Goal: Communication & Community: Connect with others

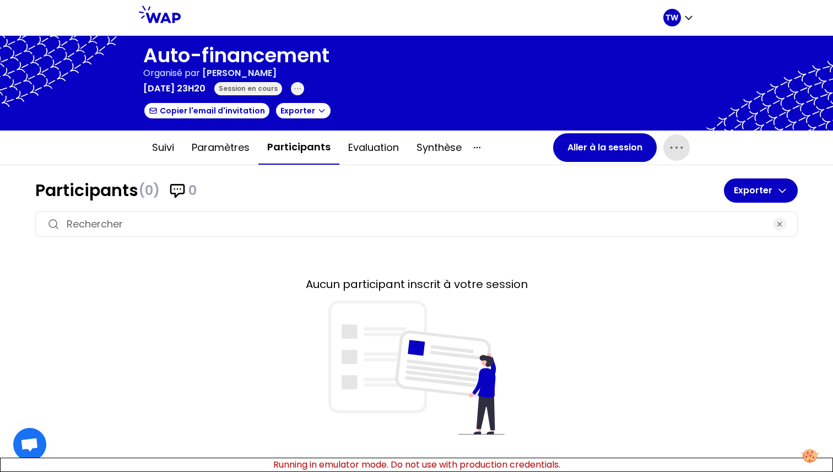
click at [686, 157] on span "button" at bounding box center [677, 147] width 26 height 26
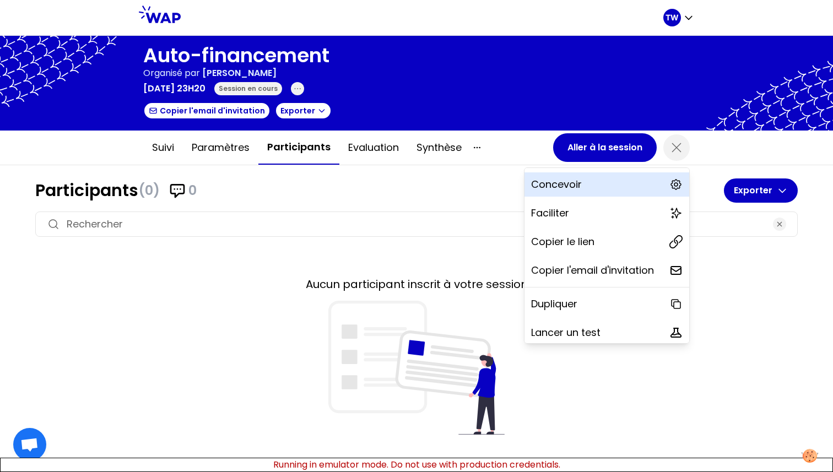
click at [589, 189] on div "Concevoir" at bounding box center [607, 185] width 165 height 24
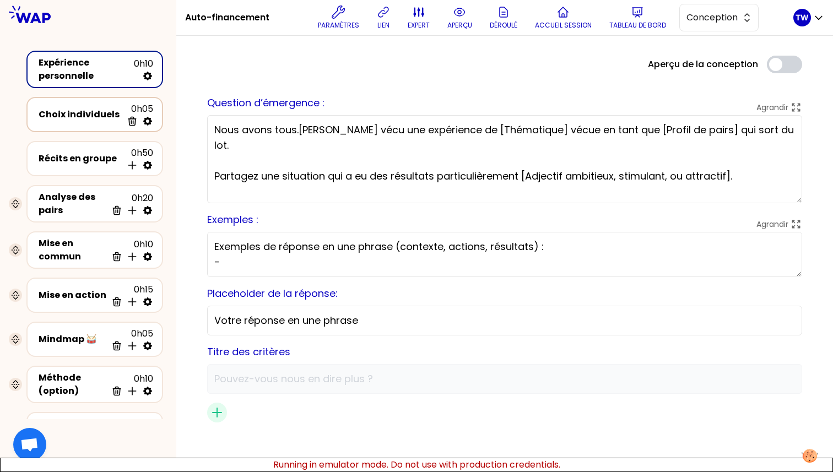
click at [61, 112] on div "Choix individuels" at bounding box center [81, 114] width 84 height 13
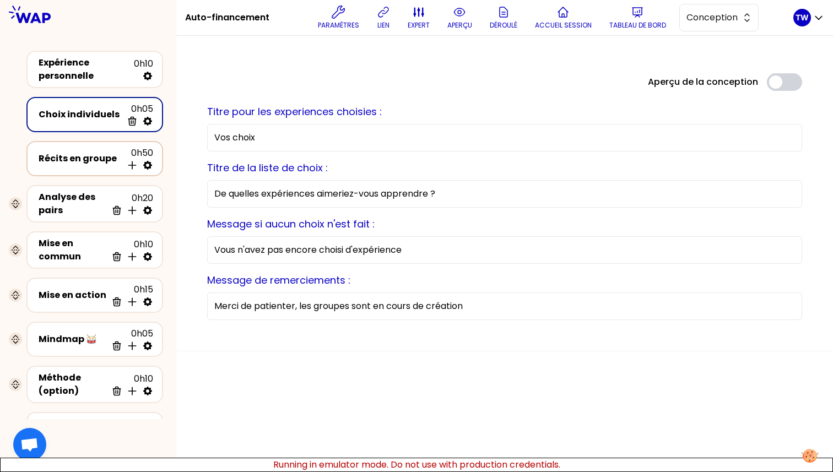
click at [69, 150] on div "Récits en groupe 0h50 Insérer une activité en dessous" at bounding box center [94, 159] width 117 height 24
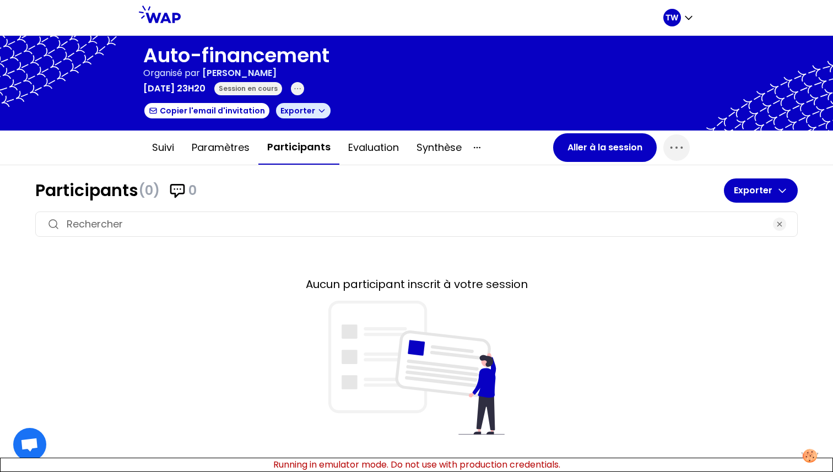
click at [319, 111] on icon "button" at bounding box center [321, 111] width 5 height 3
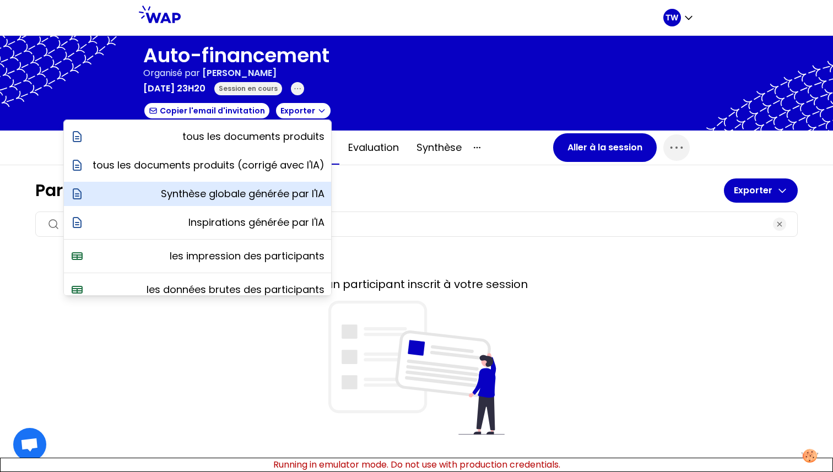
scroll to position [40, 0]
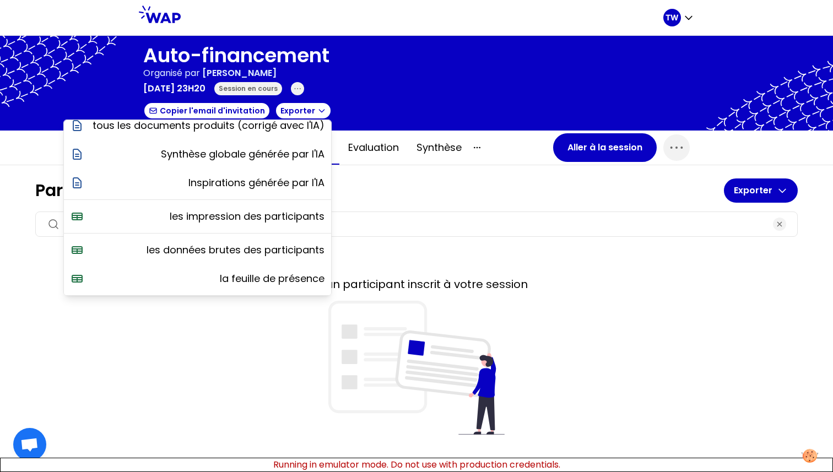
click at [435, 223] on input at bounding box center [417, 224] width 700 height 15
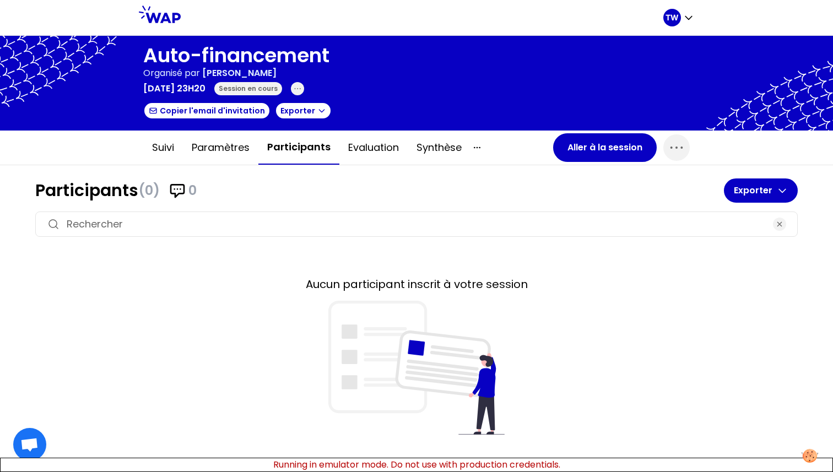
click at [277, 153] on button "Participants" at bounding box center [299, 148] width 81 height 34
click at [69, 191] on h1 "Participants (0) 0" at bounding box center [379, 191] width 689 height 20
click at [674, 146] on icon "button" at bounding box center [677, 148] width 18 height 18
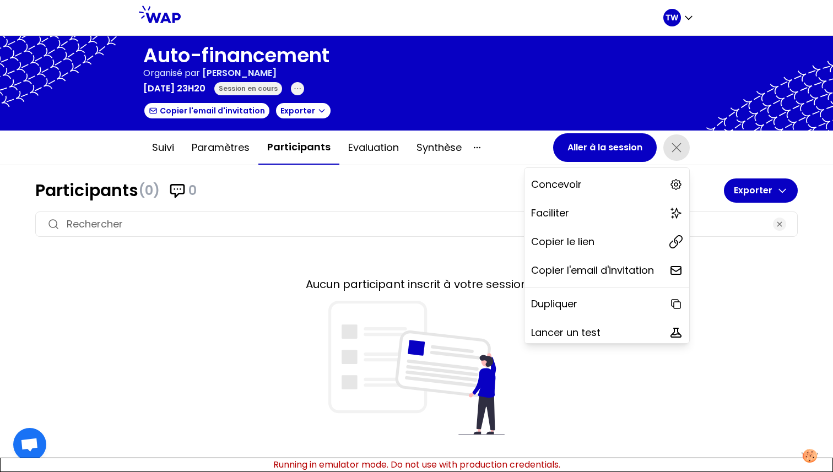
click at [674, 146] on icon "button" at bounding box center [677, 148] width 18 height 18
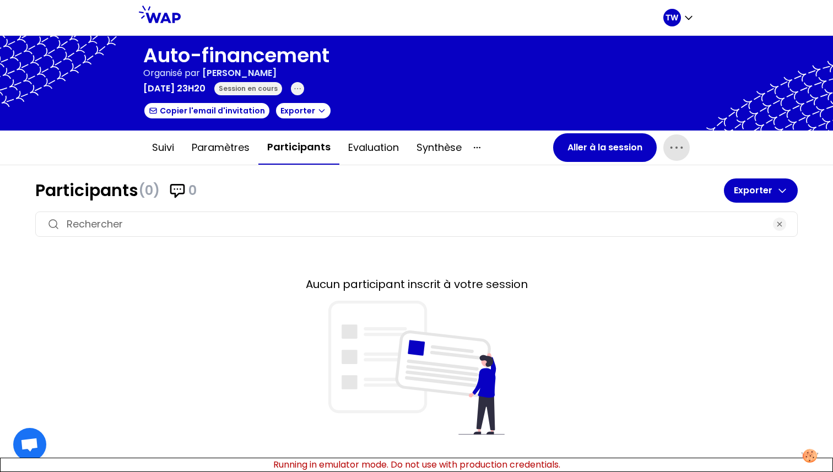
click at [198, 77] on p "Organisé par" at bounding box center [171, 73] width 57 height 13
click at [156, 18] on icon at bounding box center [160, 15] width 42 height 18
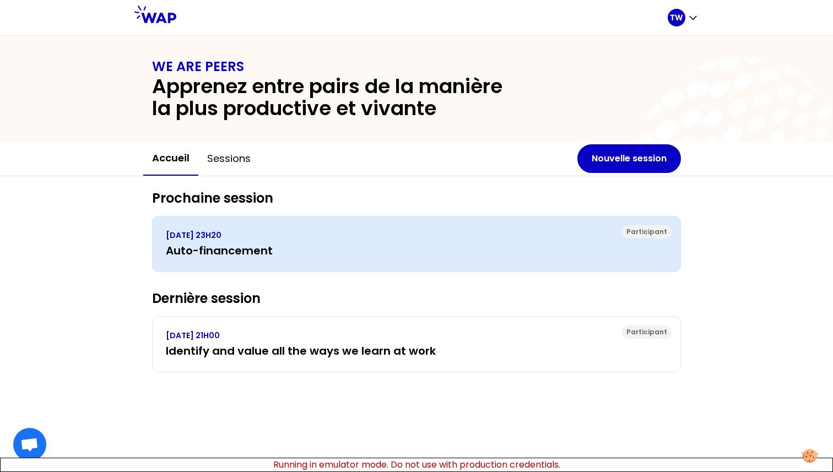
click at [232, 253] on h3 "Auto-financement" at bounding box center [417, 250] width 502 height 15
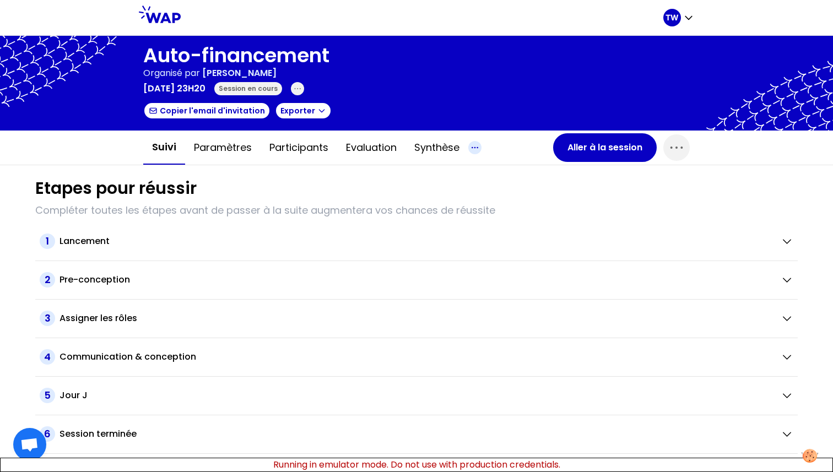
click at [482, 147] on icon "button" at bounding box center [474, 147] width 13 height 13
click at [683, 136] on span "button" at bounding box center [677, 147] width 26 height 26
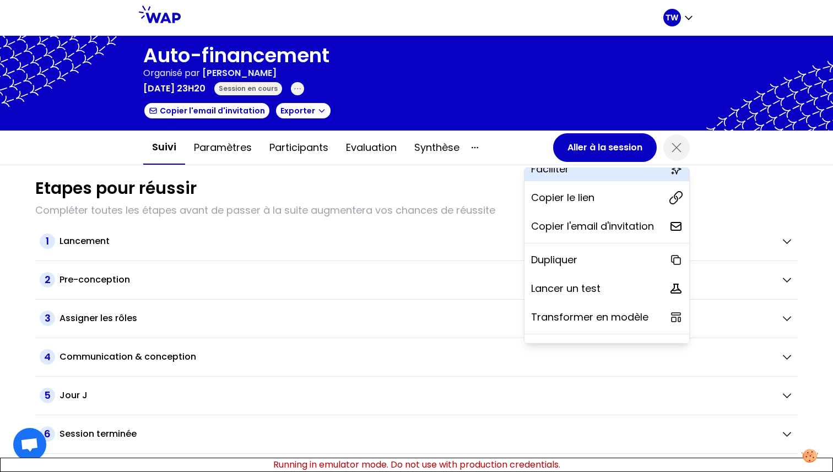
scroll to position [97, 0]
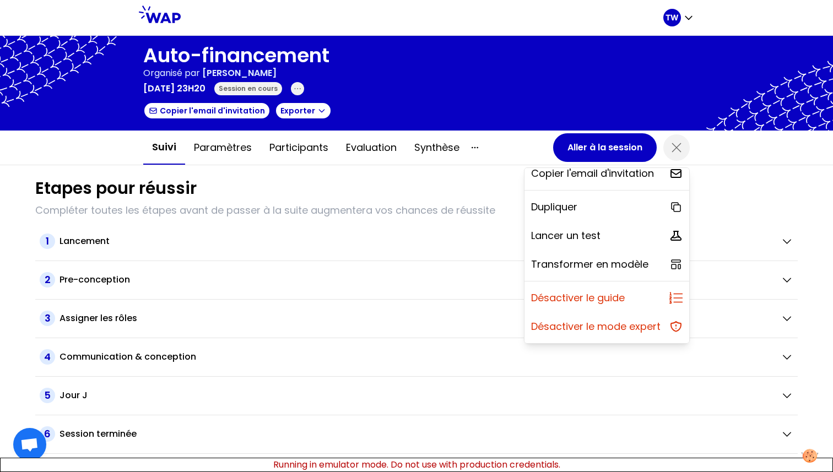
click at [626, 44] on div at bounding box center [416, 83] width 833 height 95
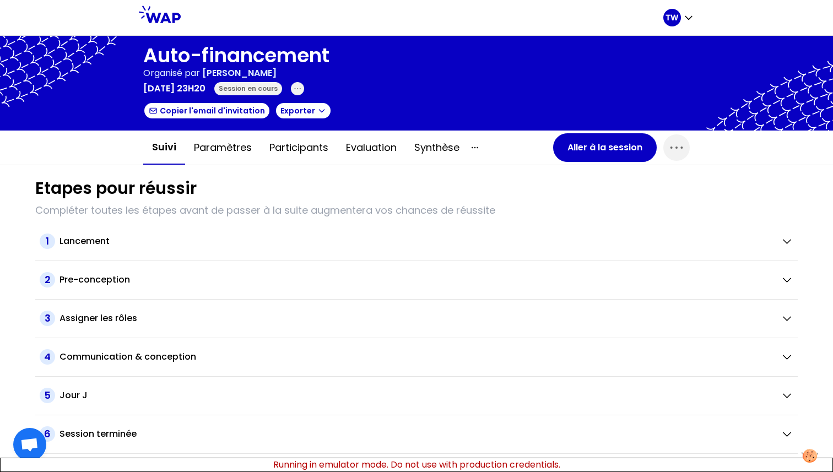
click at [152, 32] on div at bounding box center [160, 17] width 42 height 35
click at [154, 13] on icon at bounding box center [160, 15] width 42 height 18
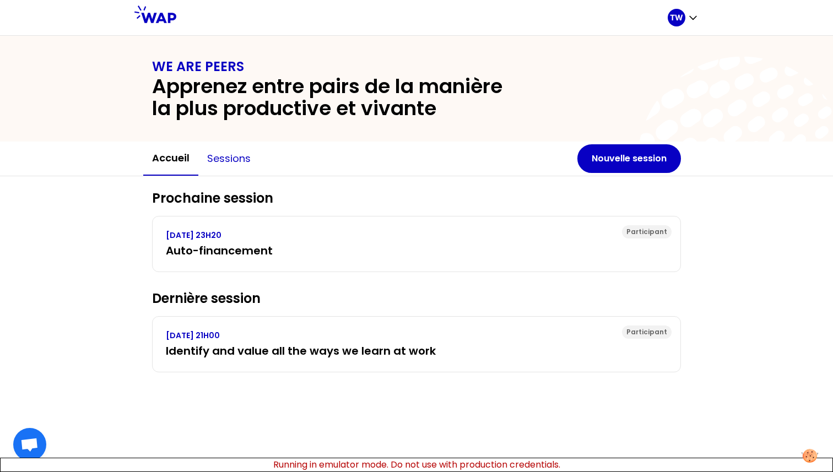
click at [222, 164] on button "Sessions" at bounding box center [228, 158] width 61 height 33
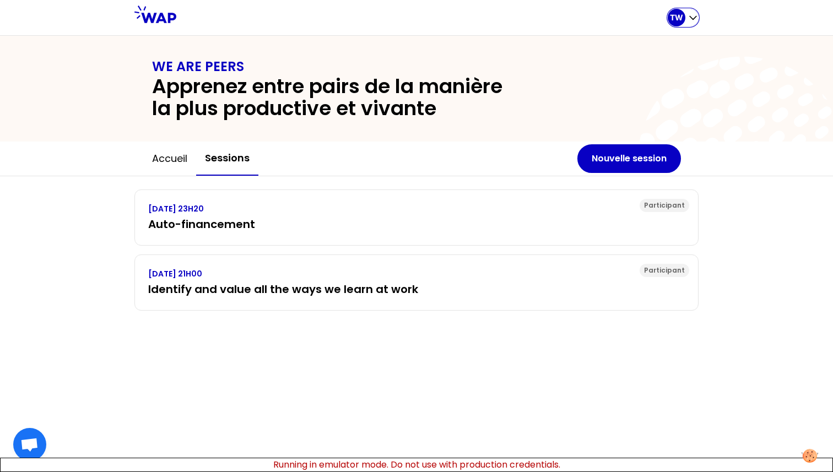
click at [689, 22] on icon "button" at bounding box center [693, 17] width 11 height 11
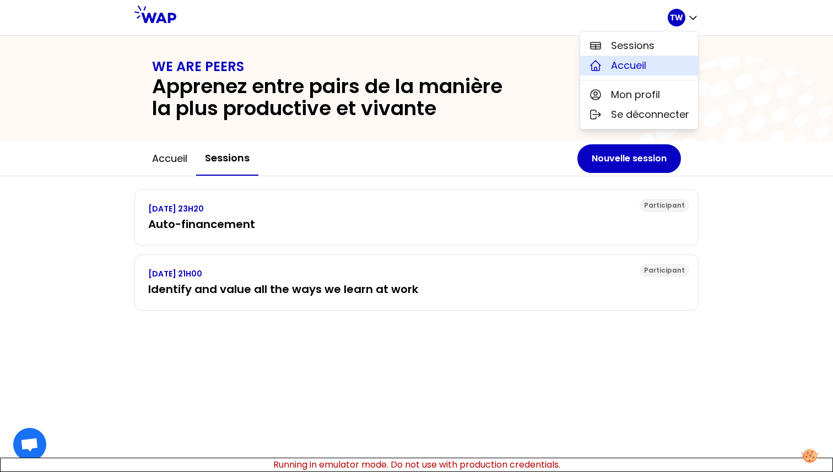
click at [658, 68] on button "Accueil" at bounding box center [639, 66] width 118 height 20
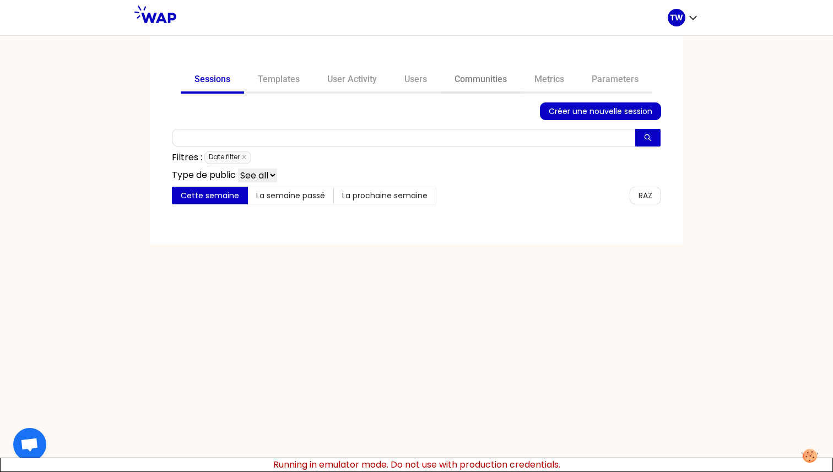
click at [483, 76] on link "Communities" at bounding box center [481, 80] width 80 height 26
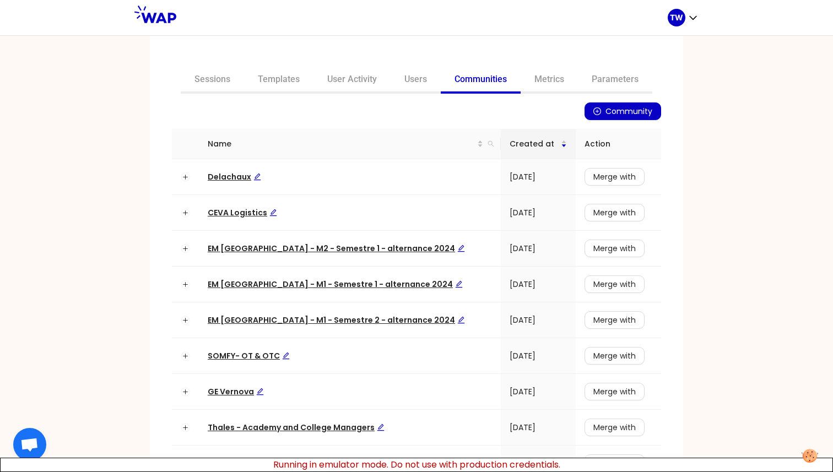
click at [617, 114] on span "Community" at bounding box center [629, 111] width 47 height 12
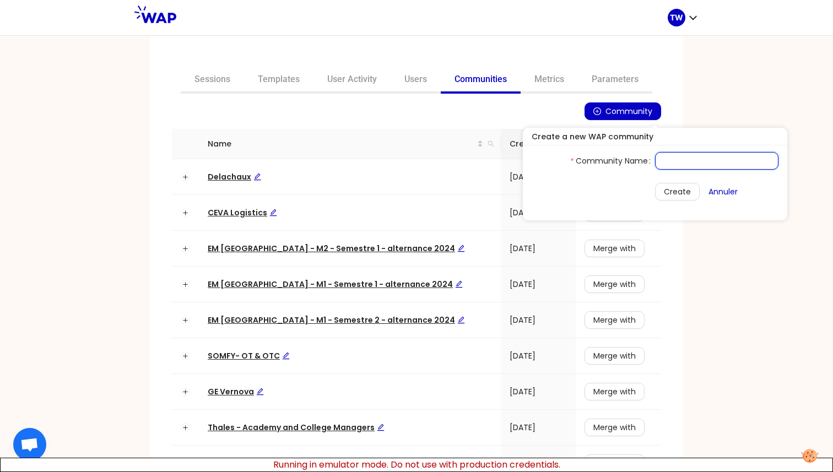
click at [655, 161] on input "Community Name" at bounding box center [716, 161] width 123 height 18
type input "TristanTest"
click at [664, 189] on span "Create" at bounding box center [677, 192] width 27 height 12
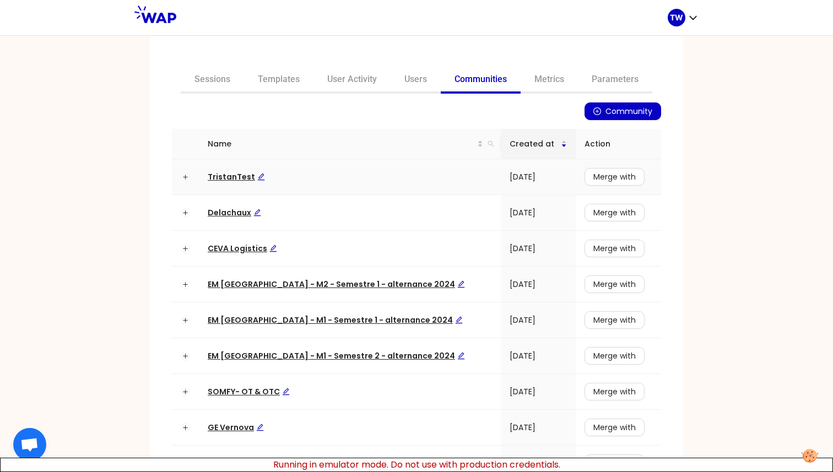
click at [225, 175] on span "TristanTest" at bounding box center [236, 176] width 57 height 11
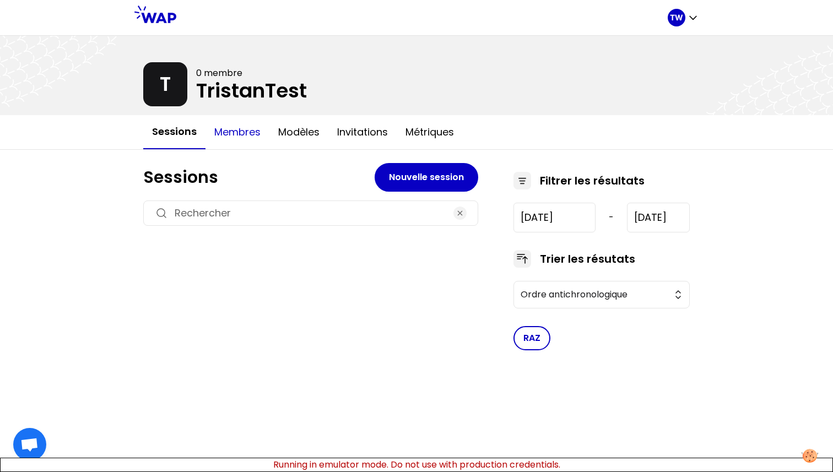
click at [243, 137] on button "Membres" at bounding box center [238, 132] width 64 height 33
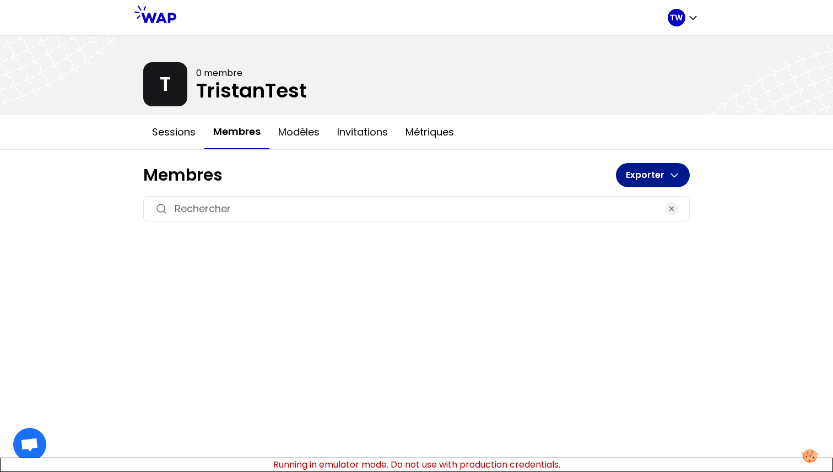
click at [664, 176] on button "Exporter" at bounding box center [653, 175] width 74 height 24
click at [577, 173] on h1 "Membres" at bounding box center [379, 175] width 473 height 20
click at [620, 209] on input at bounding box center [417, 208] width 484 height 15
click at [302, 141] on button "Modèles" at bounding box center [299, 132] width 59 height 33
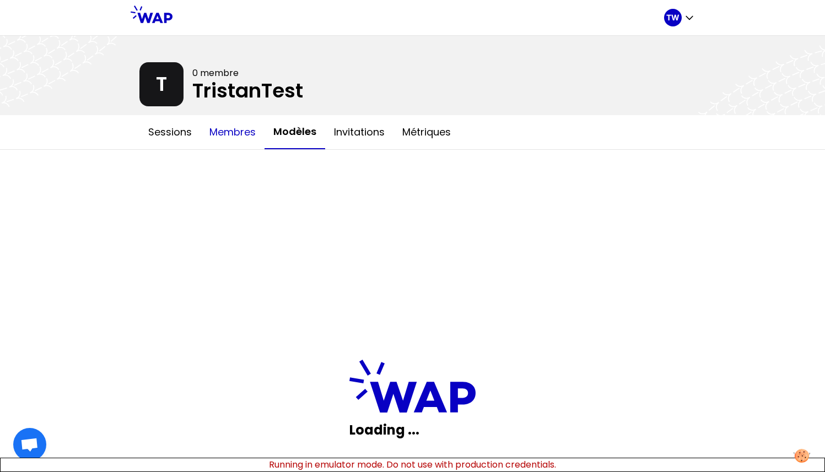
click at [218, 137] on button "Membres" at bounding box center [233, 132] width 64 height 33
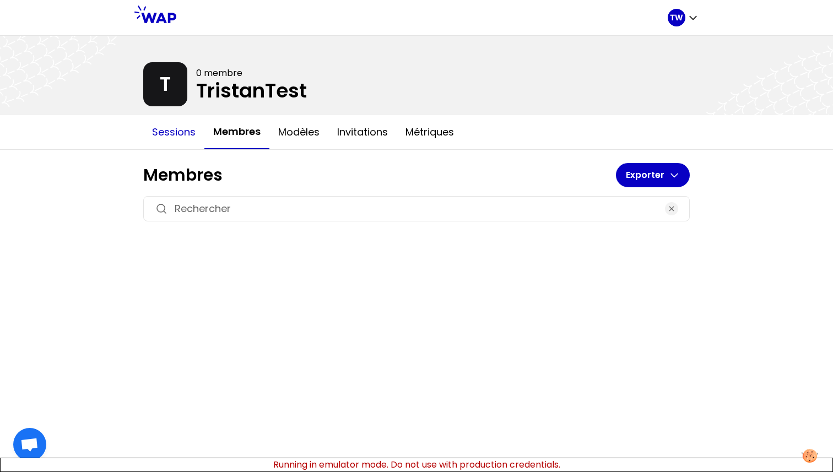
click at [175, 137] on button "Sessions" at bounding box center [173, 132] width 61 height 33
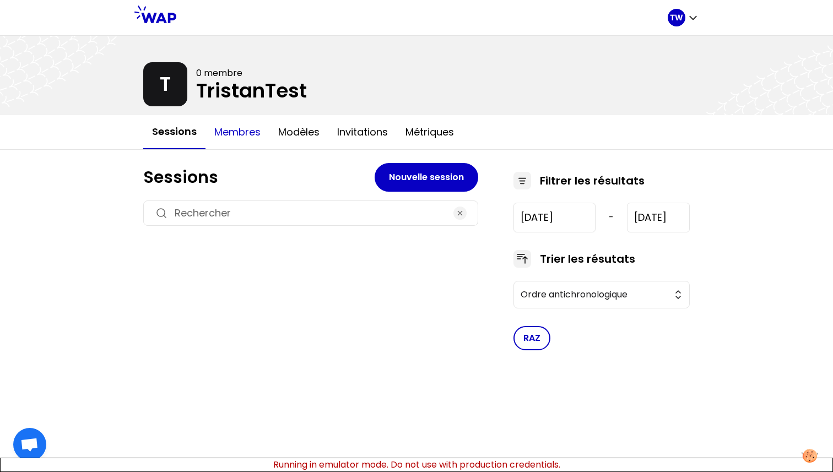
click at [250, 134] on button "Membres" at bounding box center [238, 132] width 64 height 33
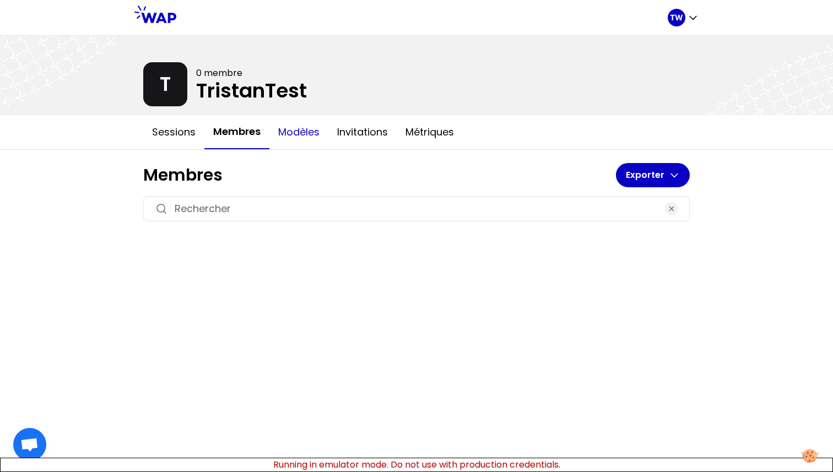
click at [299, 141] on button "Modèles" at bounding box center [299, 132] width 59 height 33
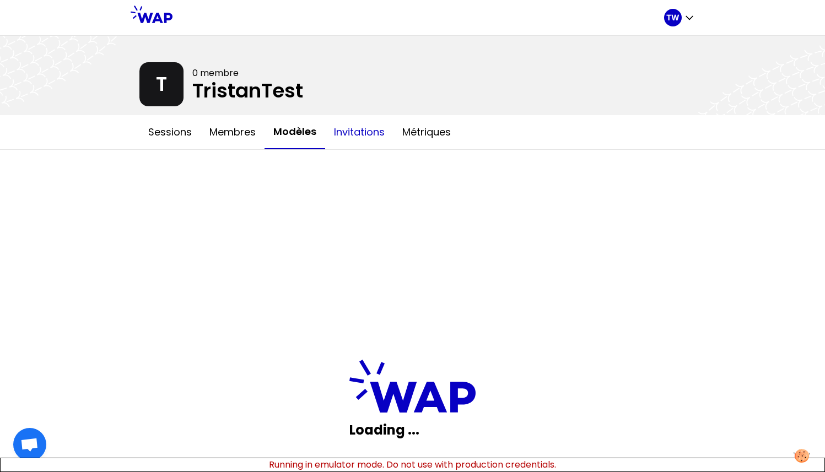
click at [365, 138] on button "Invitations" at bounding box center [359, 132] width 68 height 33
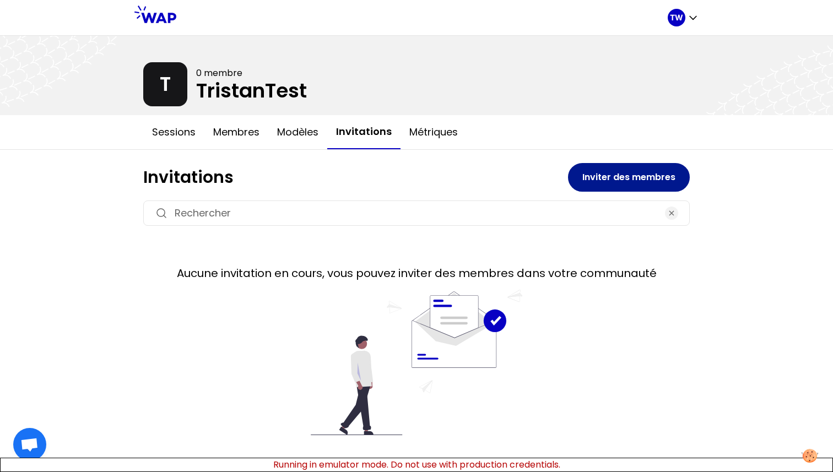
click at [621, 169] on button "Inviter des membres" at bounding box center [629, 177] width 122 height 29
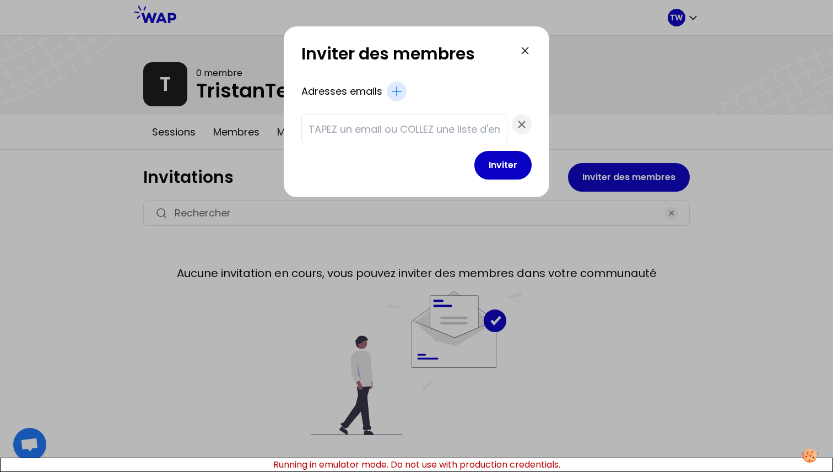
click at [438, 138] on div at bounding box center [404, 130] width 206 height 30
click at [436, 129] on input "text" at bounding box center [405, 129] width 192 height 15
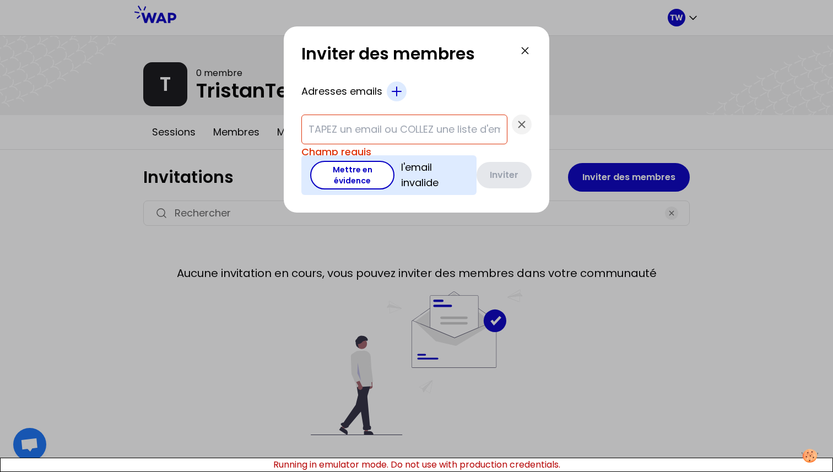
click at [403, 88] on icon "button" at bounding box center [396, 91] width 13 height 13
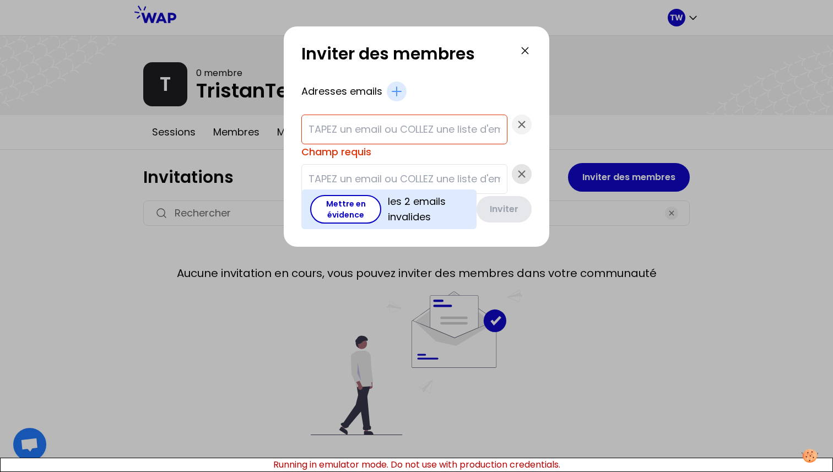
click at [515, 170] on icon "button" at bounding box center [521, 174] width 13 height 13
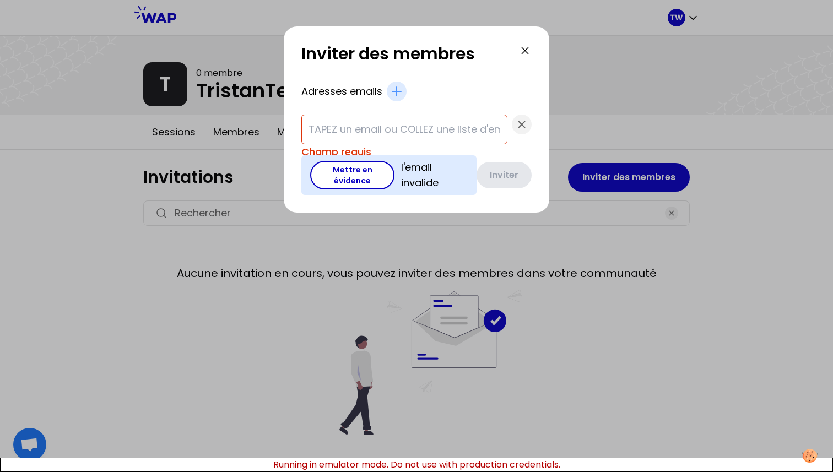
click at [433, 143] on div at bounding box center [404, 130] width 206 height 30
click at [433, 134] on input "text" at bounding box center [405, 129] width 192 height 15
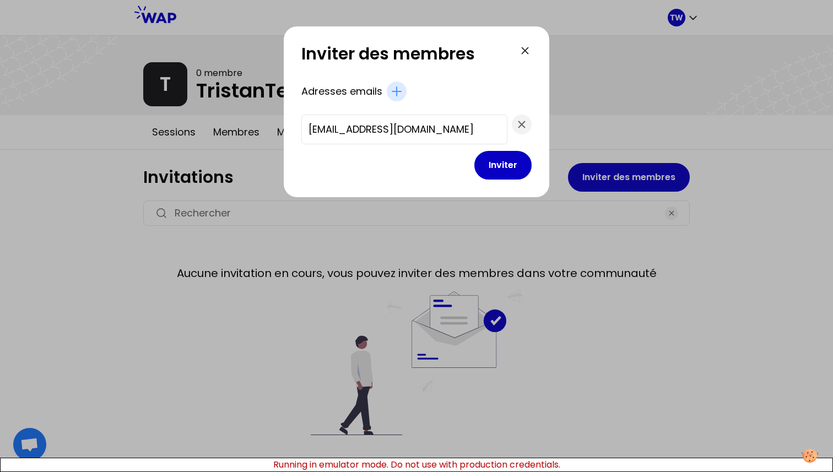
drag, startPoint x: 473, startPoint y: 130, endPoint x: 316, endPoint y: 130, distance: 157.1
click at [315, 130] on div "Inviter des membres Adresses emails t.wagner66250@gmail.com Inviter" at bounding box center [417, 111] width 266 height 171
click at [476, 131] on input "[EMAIL_ADDRESS][DOMAIN_NAME]" at bounding box center [405, 129] width 192 height 15
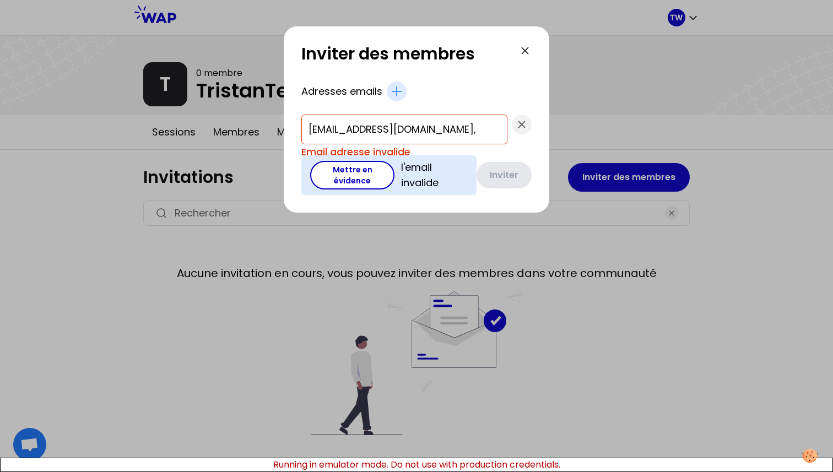
paste input "[EMAIL_ADDRESS][DOMAIN_NAME]"
type input "t.wagner66250@gmail.com,t.wagne"
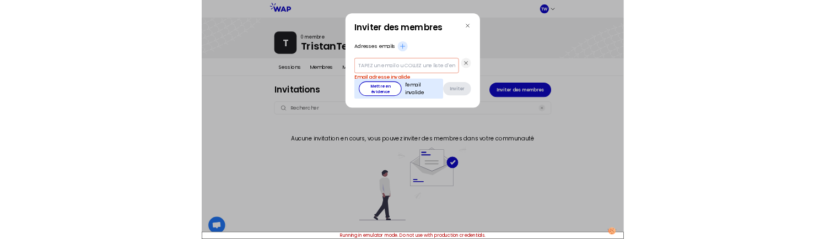
scroll to position [0, 0]
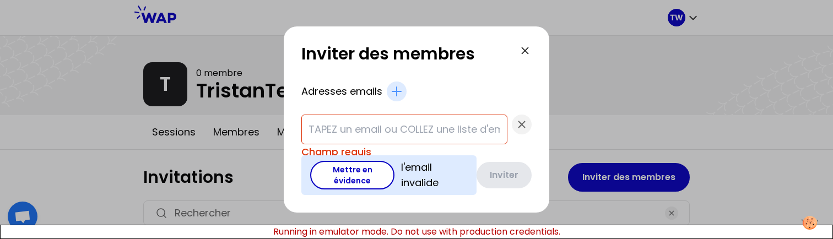
click at [401, 136] on input "text" at bounding box center [405, 129] width 192 height 15
type input "t.wagner66250@gmail.com"
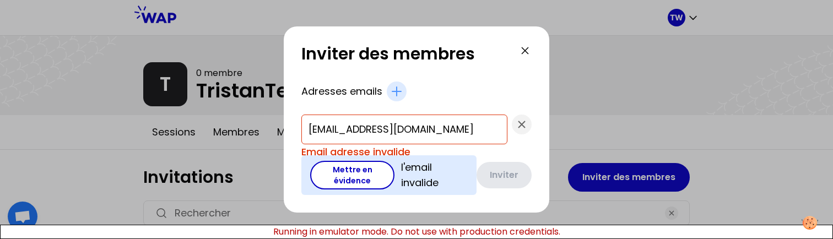
click at [377, 150] on form "Adresses emails t.wagner66250@gmail.com Email adresse invalide Mettre en éviden…" at bounding box center [416, 139] width 230 height 114
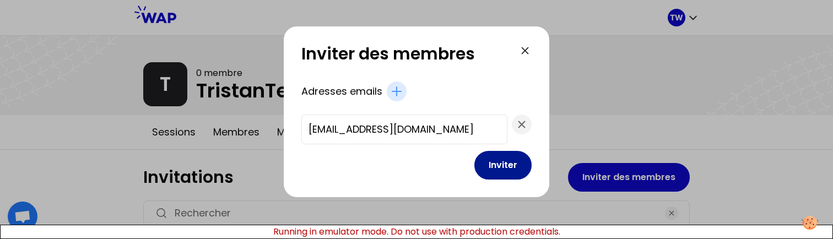
click at [477, 168] on button "Inviter" at bounding box center [503, 165] width 57 height 29
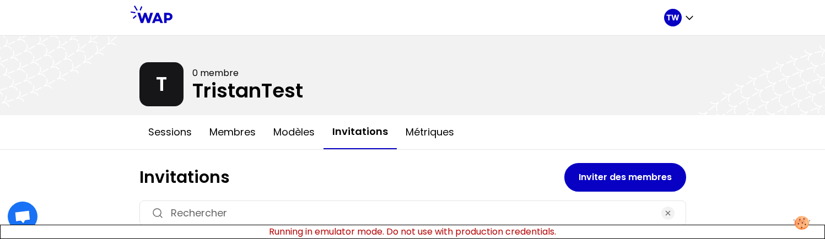
scroll to position [68, 0]
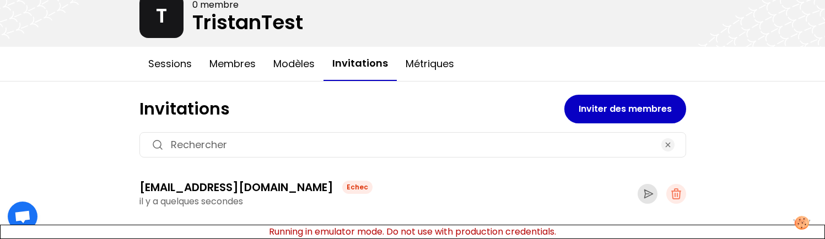
click at [641, 195] on icon "button" at bounding box center [647, 193] width 13 height 13
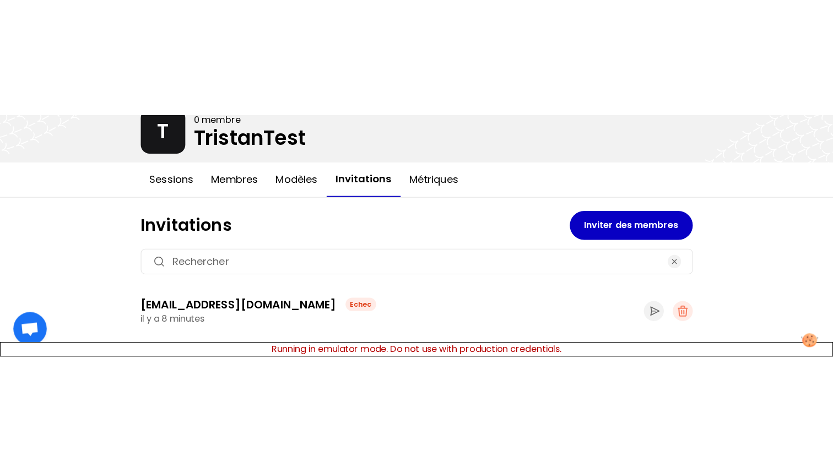
scroll to position [0, 0]
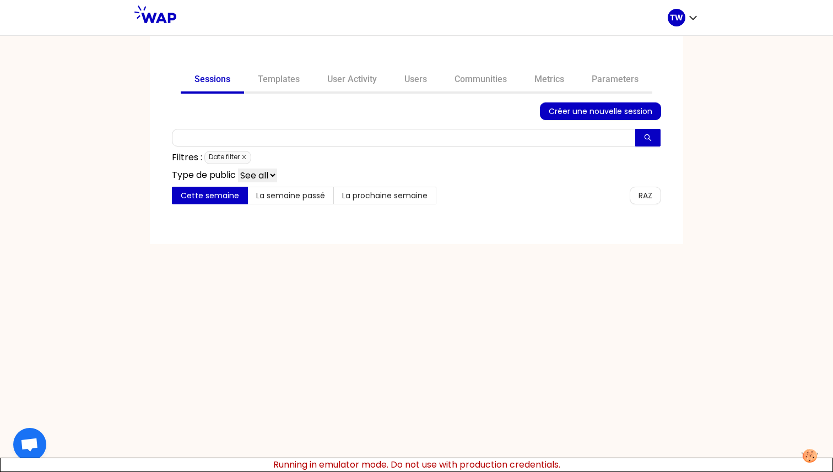
click at [245, 155] on icon "close" at bounding box center [244, 157] width 6 height 6
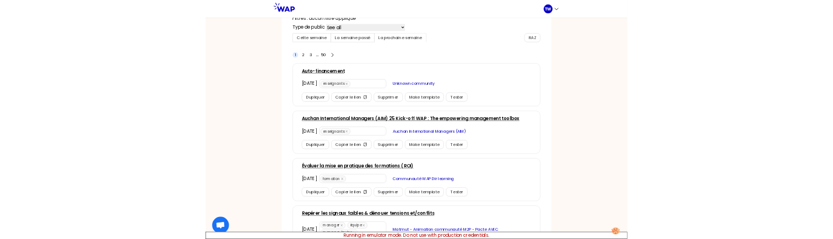
scroll to position [128, 0]
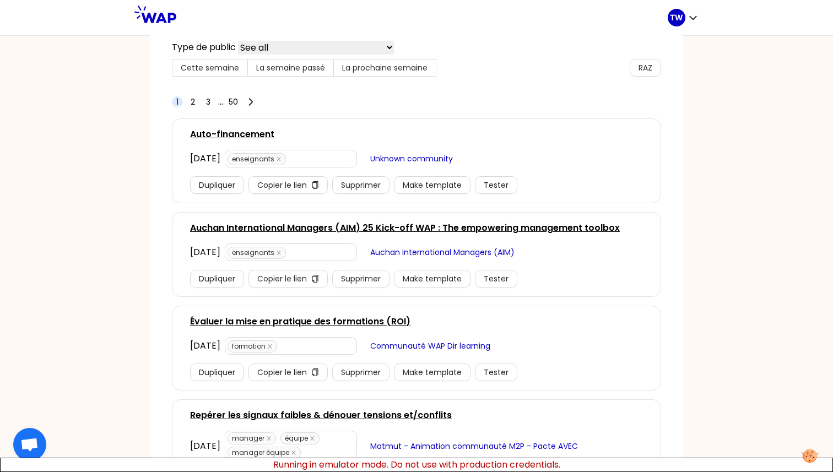
click at [235, 133] on link "Auto-financement" at bounding box center [232, 134] width 84 height 13
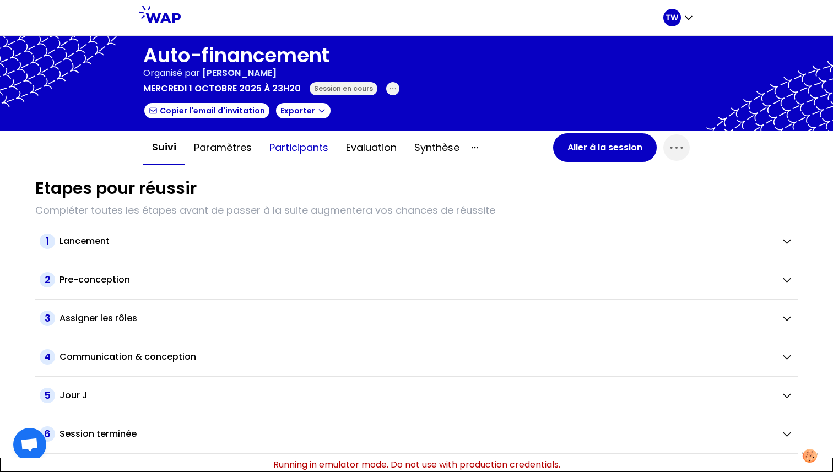
click at [311, 155] on button "Participants" at bounding box center [299, 147] width 77 height 33
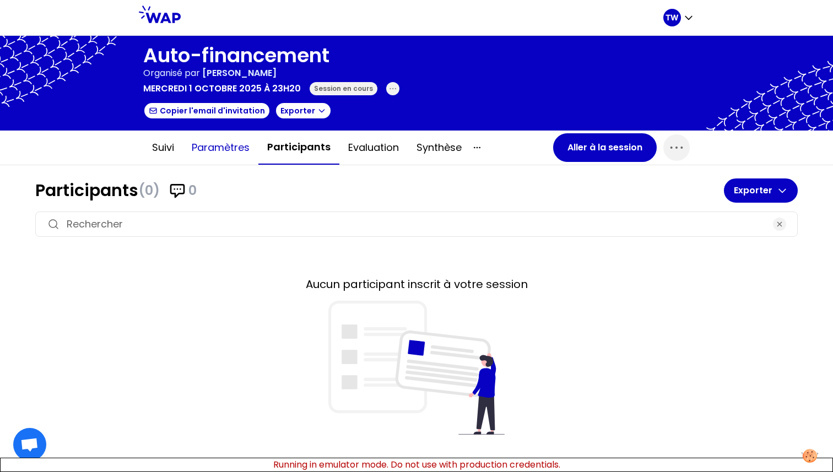
click at [233, 158] on button "Paramètres" at bounding box center [221, 147] width 76 height 33
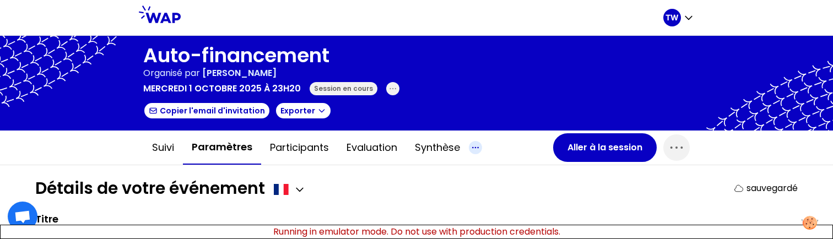
click at [470, 148] on icon "button" at bounding box center [475, 147] width 13 height 13
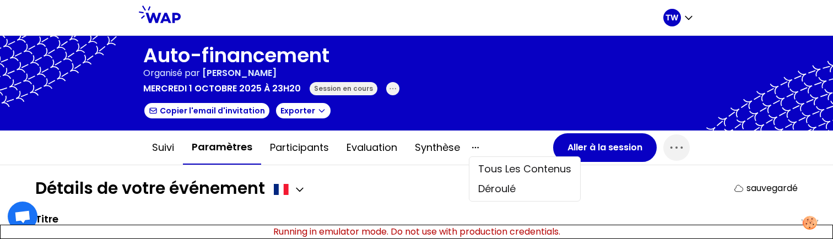
click at [417, 190] on div "Détails de votre événement sauvegardé" at bounding box center [416, 189] width 763 height 20
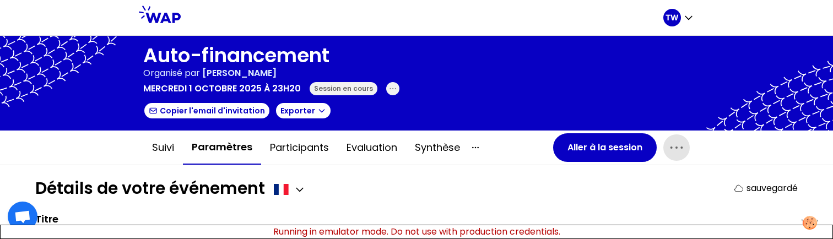
click at [668, 145] on icon "button" at bounding box center [677, 148] width 18 height 18
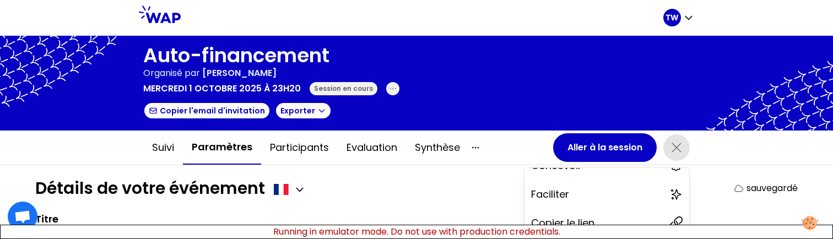
scroll to position [21, 0]
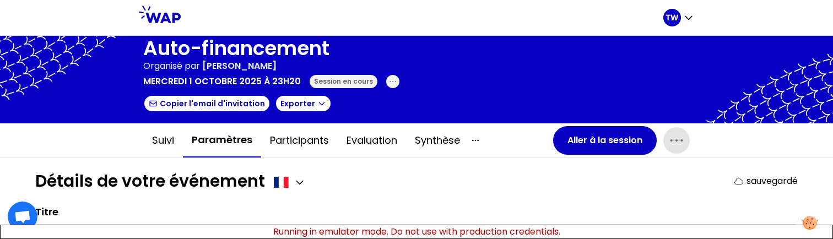
scroll to position [0, 0]
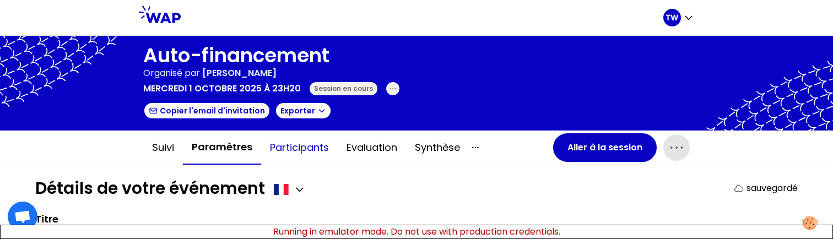
click at [307, 152] on button "Participants" at bounding box center [299, 147] width 77 height 33
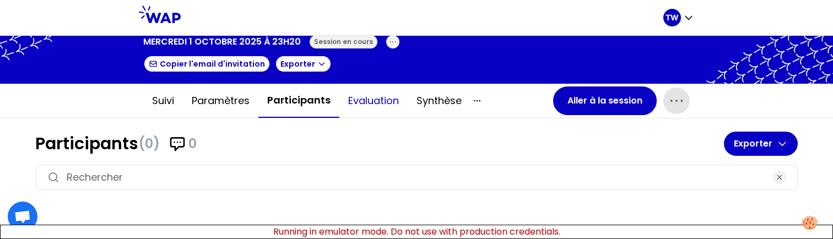
scroll to position [52, 0]
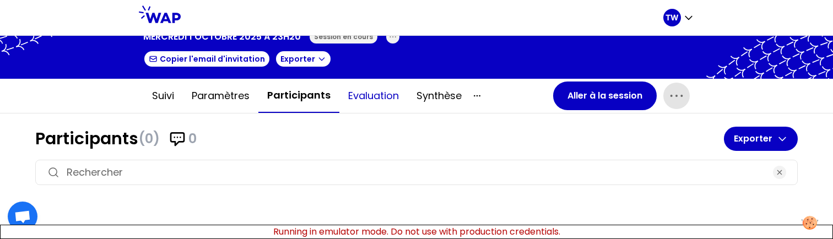
click at [366, 89] on button "Evaluation" at bounding box center [374, 95] width 68 height 33
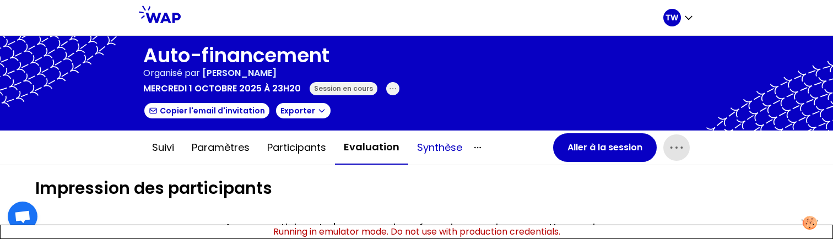
click at [442, 142] on button "Synthèse" at bounding box center [439, 147] width 63 height 33
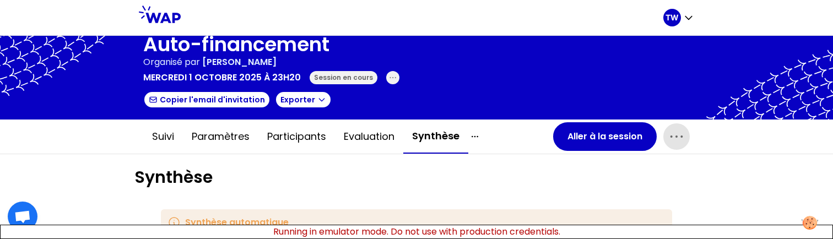
scroll to position [4, 0]
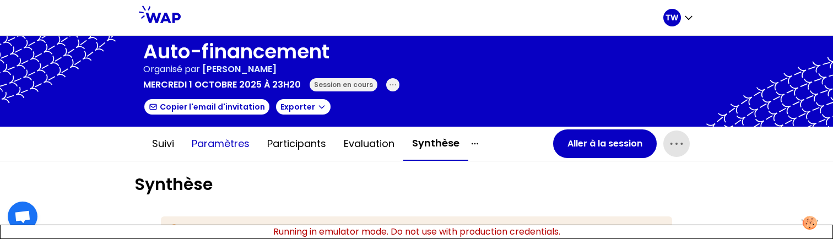
click at [212, 143] on button "Paramètres" at bounding box center [221, 143] width 76 height 33
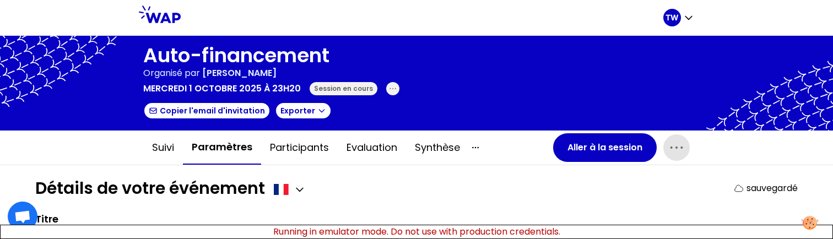
scroll to position [56, 0]
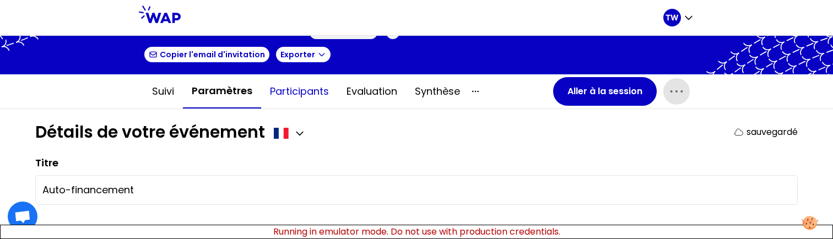
click at [306, 85] on button "Participants" at bounding box center [299, 91] width 77 height 33
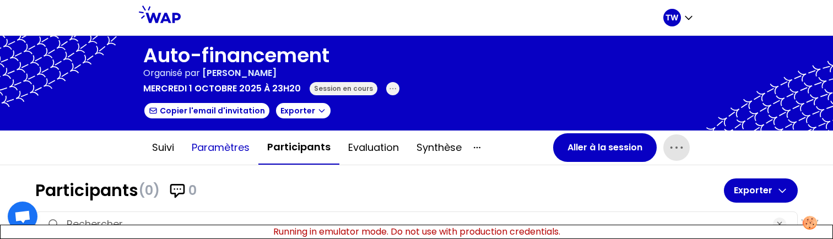
click at [225, 154] on button "Paramètres" at bounding box center [221, 147] width 76 height 33
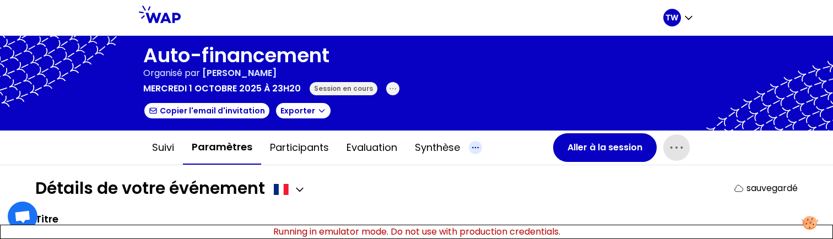
click at [469, 147] on icon "button" at bounding box center [475, 147] width 13 height 13
click at [469, 146] on icon "button" at bounding box center [475, 147] width 13 height 13
click at [670, 141] on icon "button" at bounding box center [677, 148] width 18 height 18
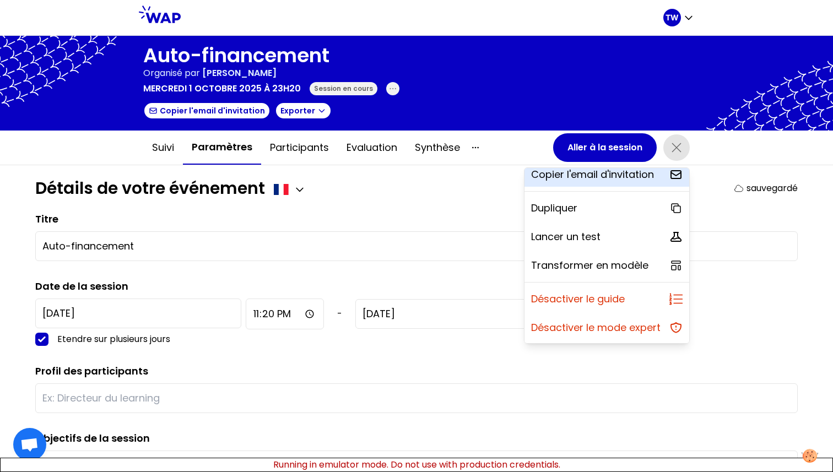
scroll to position [97, 0]
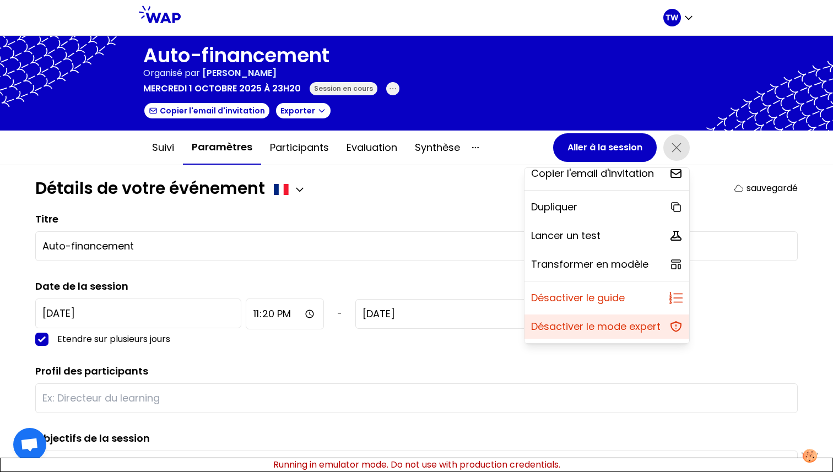
click at [576, 335] on div "Désactiver le mode expert" at bounding box center [607, 327] width 165 height 24
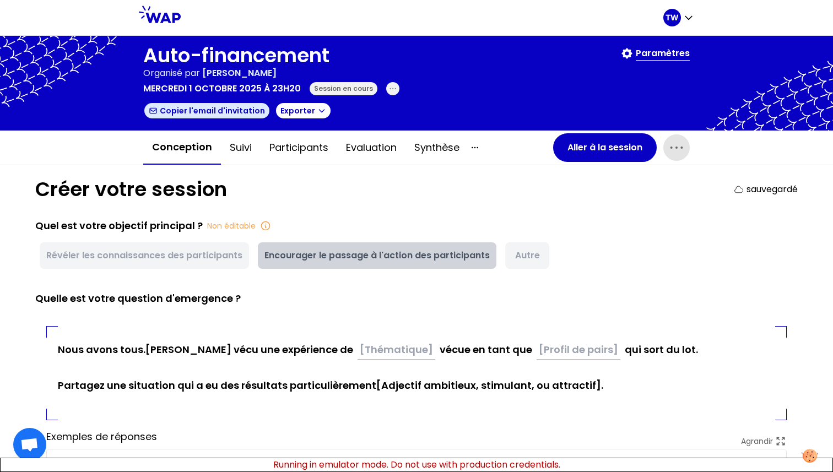
click at [200, 111] on button "Copier l'email d'invitation" at bounding box center [206, 111] width 127 height 18
click at [471, 150] on icon "button" at bounding box center [474, 147] width 13 height 13
click at [471, 149] on icon "button" at bounding box center [474, 147] width 13 height 13
click at [668, 149] on icon "button" at bounding box center [677, 148] width 18 height 18
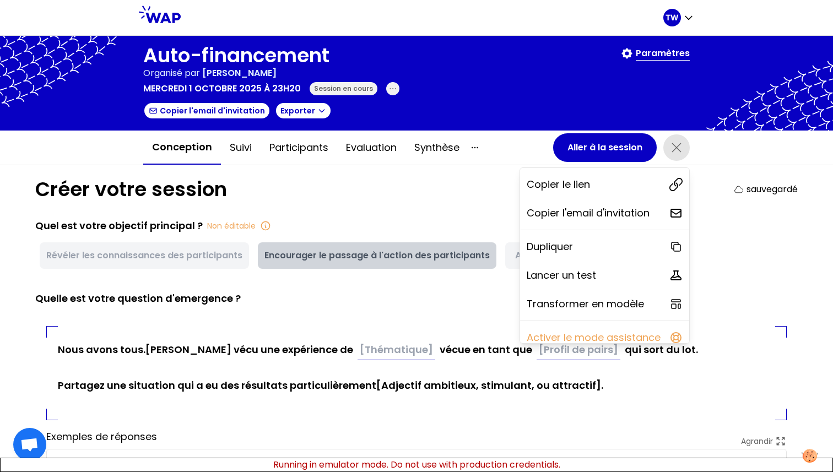
click at [668, 149] on icon "button" at bounding box center [677, 148] width 18 height 18
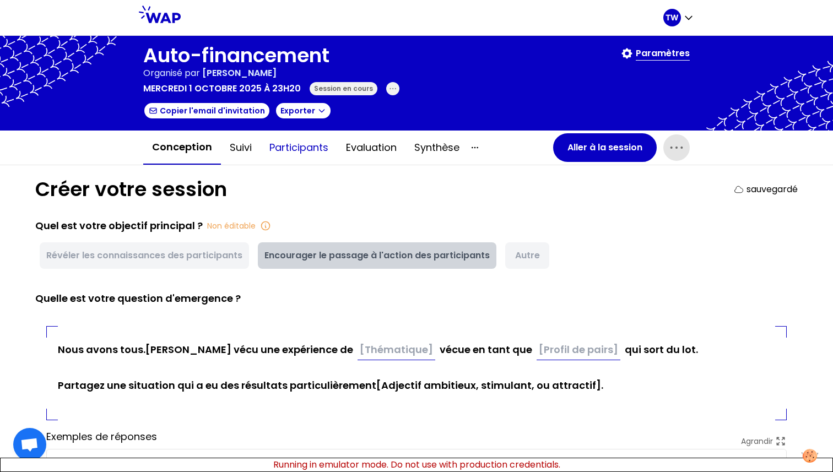
click at [277, 141] on button "Participants" at bounding box center [299, 147] width 77 height 33
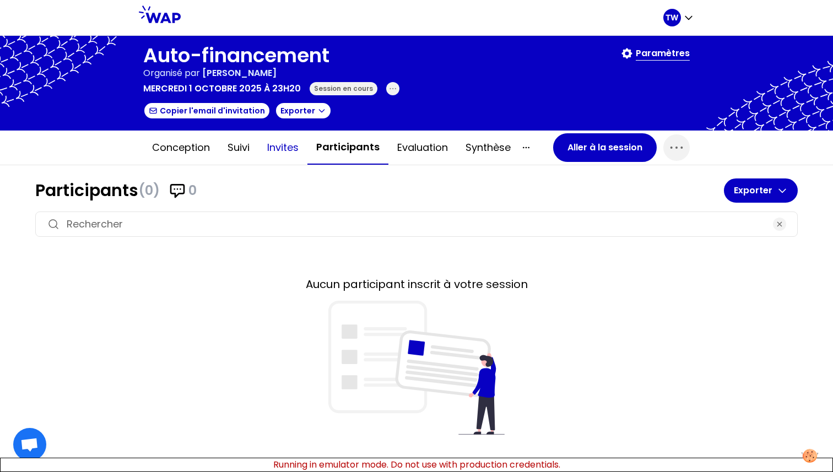
click at [281, 149] on button "invites" at bounding box center [283, 147] width 49 height 33
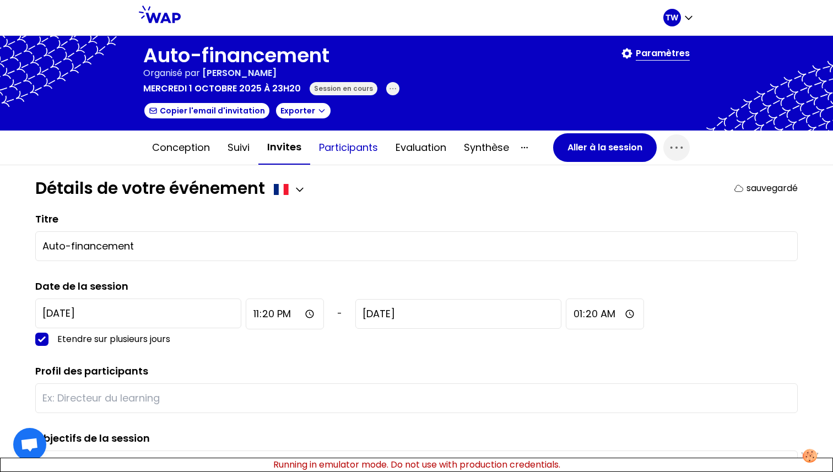
click at [346, 155] on button "Participants" at bounding box center [348, 147] width 77 height 33
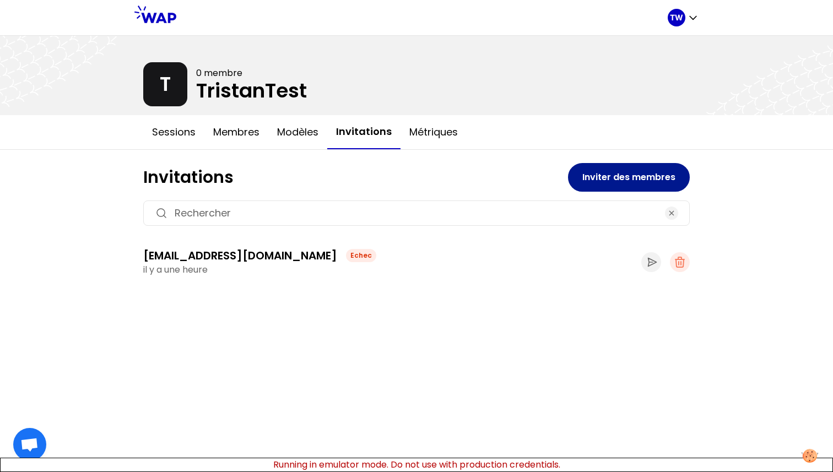
click at [588, 179] on button "Inviter des membres" at bounding box center [629, 177] width 122 height 29
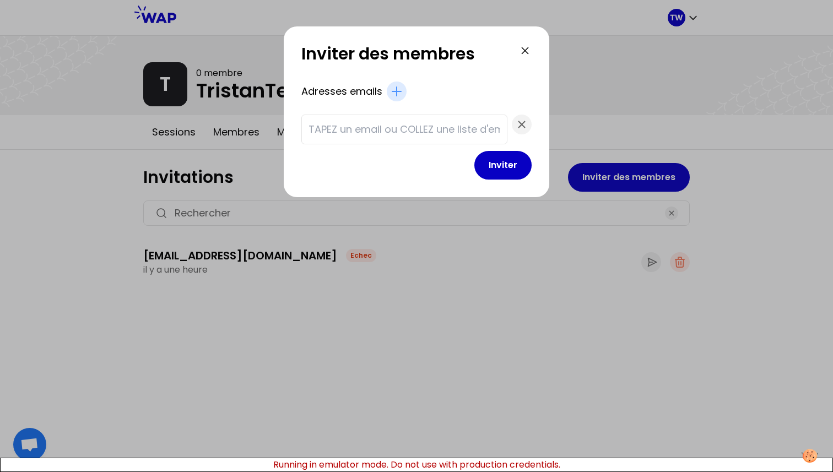
click at [435, 270] on div "Inviter des membres Adresses emails Inviter" at bounding box center [417, 249] width 266 height 446
click at [519, 53] on icon at bounding box center [525, 50] width 13 height 13
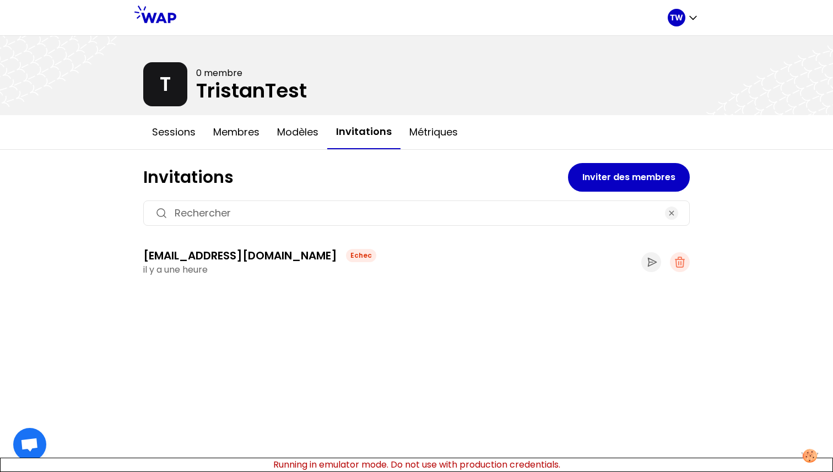
click at [333, 246] on div "t.wagner66250@gmail.com Echec il y a une heure" at bounding box center [416, 262] width 547 height 37
click at [346, 251] on div "Echec" at bounding box center [361, 255] width 30 height 13
click at [622, 187] on button "Inviter des membres" at bounding box center [629, 177] width 122 height 29
click at [619, 178] on button "Inviter des membres" at bounding box center [629, 177] width 122 height 29
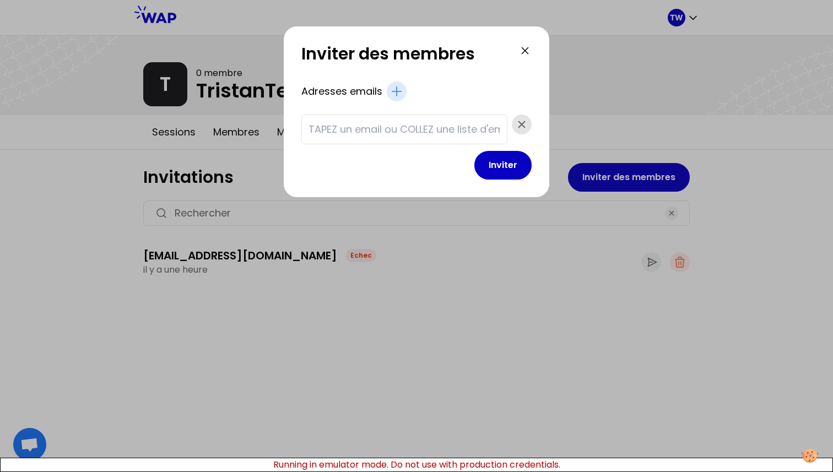
click at [512, 128] on span "button" at bounding box center [522, 125] width 20 height 20
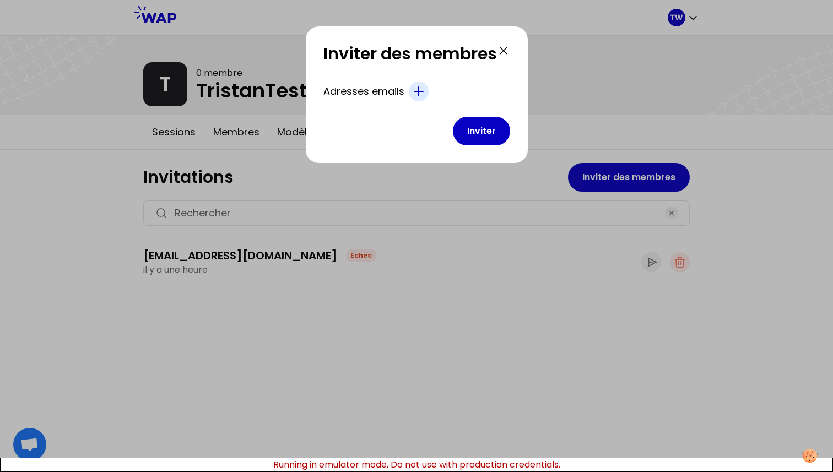
click at [420, 93] on icon "button" at bounding box center [418, 91] width 13 height 13
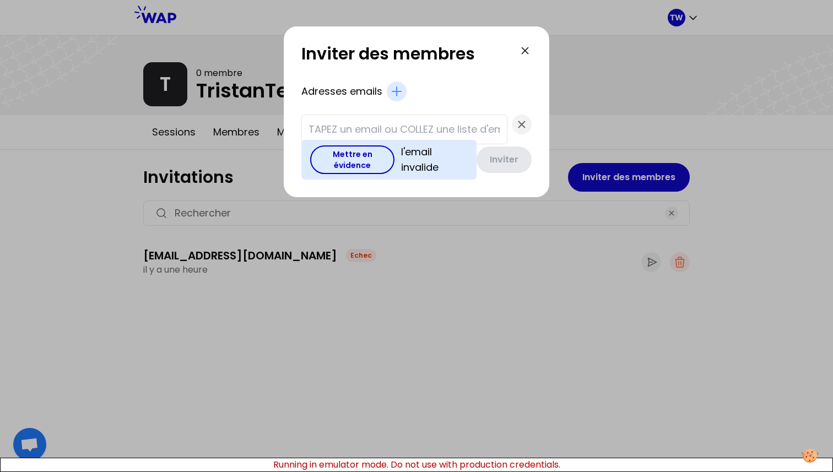
click at [363, 164] on button "Mettre en évidence" at bounding box center [352, 160] width 84 height 29
click at [354, 157] on button "Mettre en évidence" at bounding box center [352, 160] width 84 height 29
click at [465, 113] on div at bounding box center [404, 127] width 206 height 34
click at [451, 129] on input "text" at bounding box center [405, 129] width 192 height 15
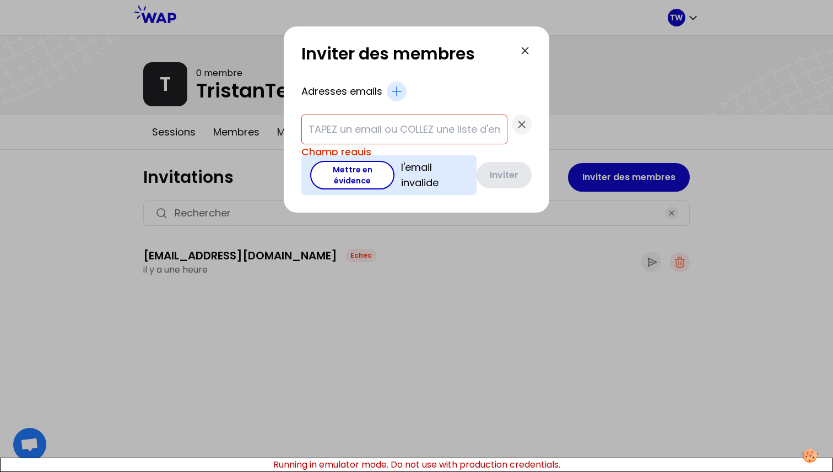
paste input "edith.lemieux@airliquide.com elisa.masson@delachaux.com Emmanuelle PAPROCKI fgr…"
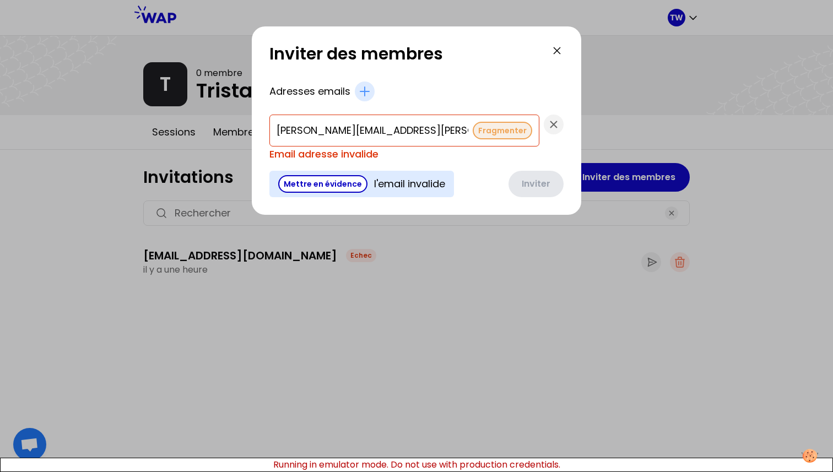
click at [473, 130] on button "Fragmenter" at bounding box center [503, 131] width 60 height 18
type input "frederic.demarcq@aglgroup.com"
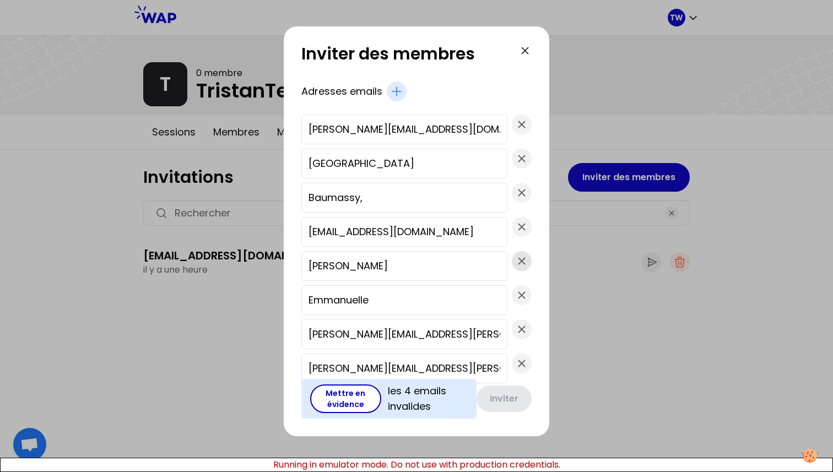
click at [515, 259] on icon "button" at bounding box center [521, 261] width 13 height 13
type input "Emmanuelle"
type input "elisa.masson@delachaux.com"
type input "edith.lemieux@airliquide.com"
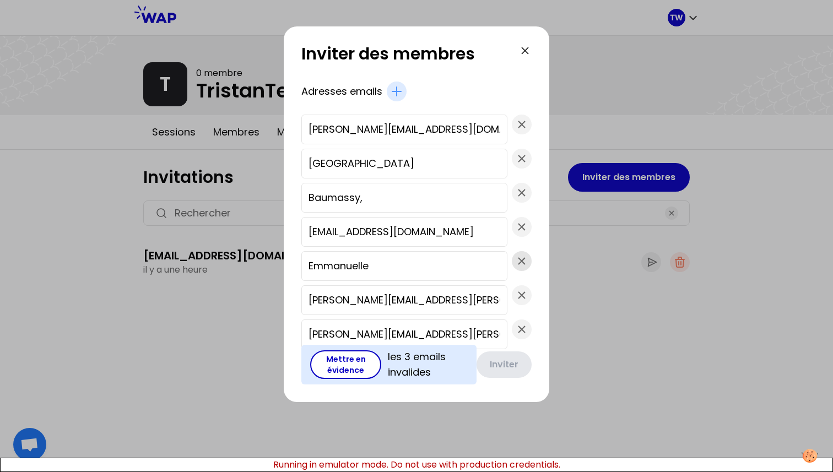
click at [515, 259] on icon "button" at bounding box center [521, 261] width 13 height 13
type input "elisa.masson@delachaux.com"
type input "edith.lemieux@airliquide.com"
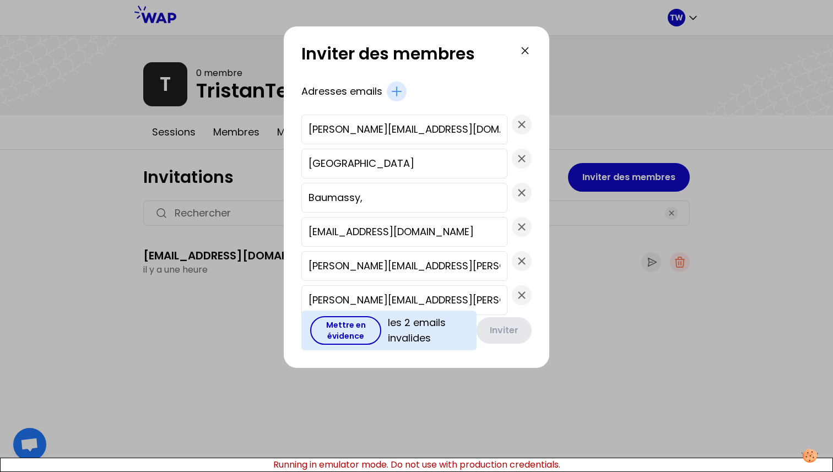
click at [348, 328] on button "Mettre en évidence" at bounding box center [345, 330] width 71 height 29
type input "Florence"
type input "Baumassy,"
type input "frederic.demarcq@aglgroup.com"
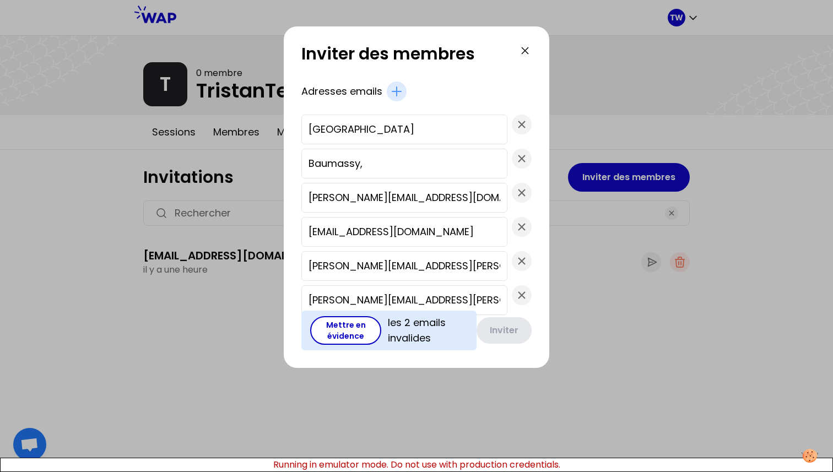
click at [488, 126] on div "Florence" at bounding box center [416, 127] width 230 height 34
click at [519, 126] on icon "button" at bounding box center [522, 124] width 7 height 7
type input "Baumassy,"
type input "frederic.demarcq@aglgroup.com"
type input "fgrisaudverrier@deloitte.fr"
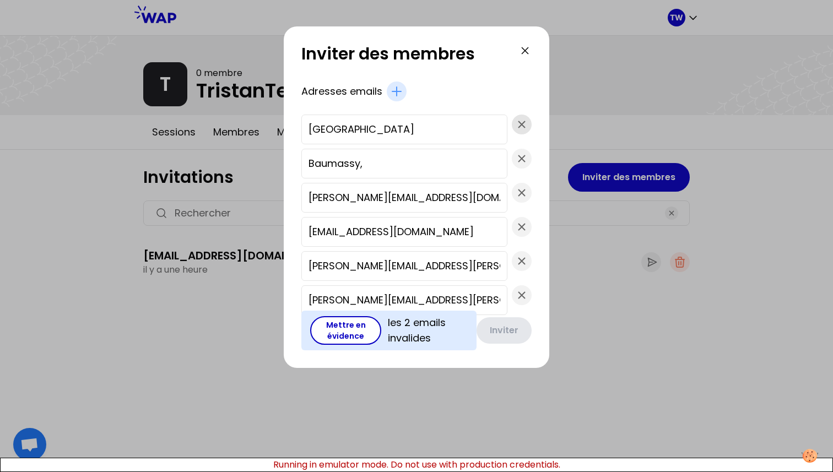
type input "elisa.masson@delachaux.com"
type input "edith.lemieux@airliquide.com"
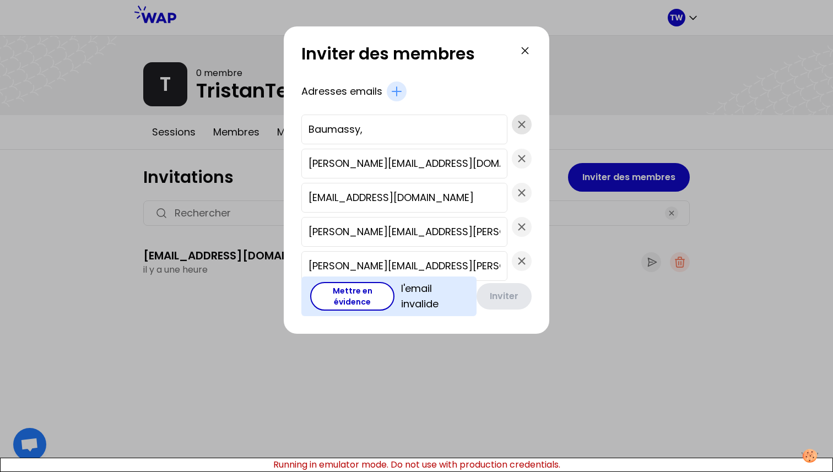
click at [519, 126] on icon "button" at bounding box center [522, 124] width 7 height 7
type input "frederic.demarcq@aglgroup.com"
type input "fgrisaudverrier@deloitte.fr"
type input "elisa.masson@delachaux.com"
type input "edith.lemieux@airliquide.com"
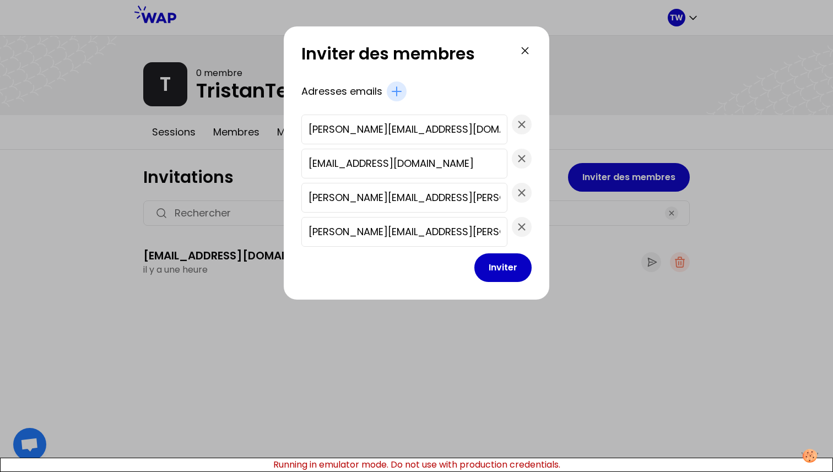
click at [568, 78] on div at bounding box center [416, 236] width 833 height 472
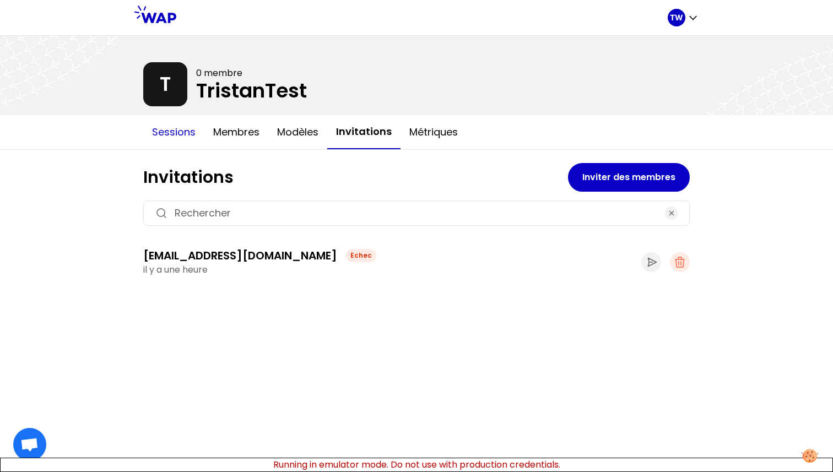
click at [181, 144] on button "Sessions" at bounding box center [173, 132] width 61 height 33
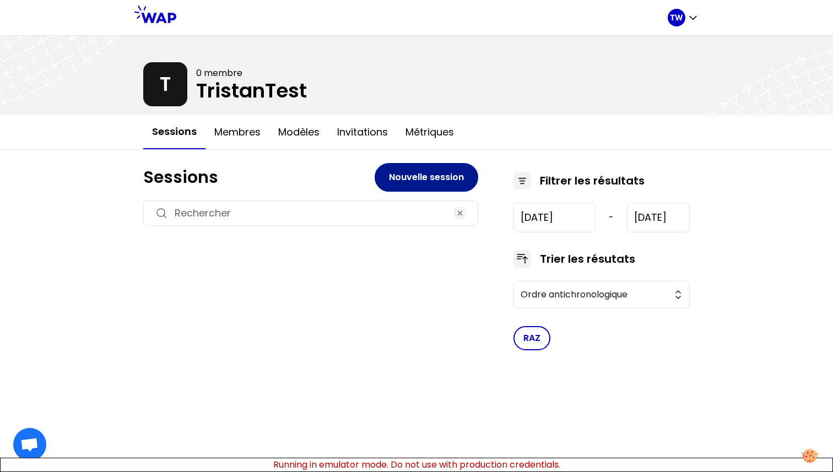
click at [399, 176] on button "Nouvelle session" at bounding box center [427, 177] width 104 height 29
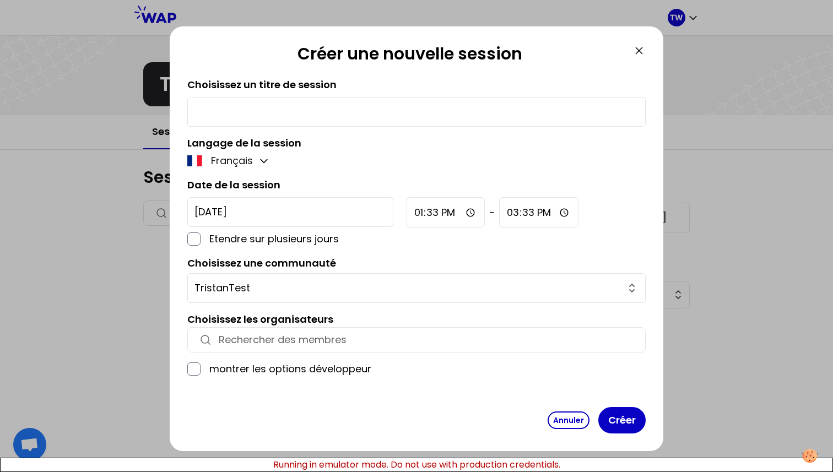
click at [368, 123] on div at bounding box center [416, 112] width 459 height 30
click at [365, 109] on input "text" at bounding box center [417, 111] width 444 height 15
type input "That one"
